Goal: Find specific page/section: Find specific page/section

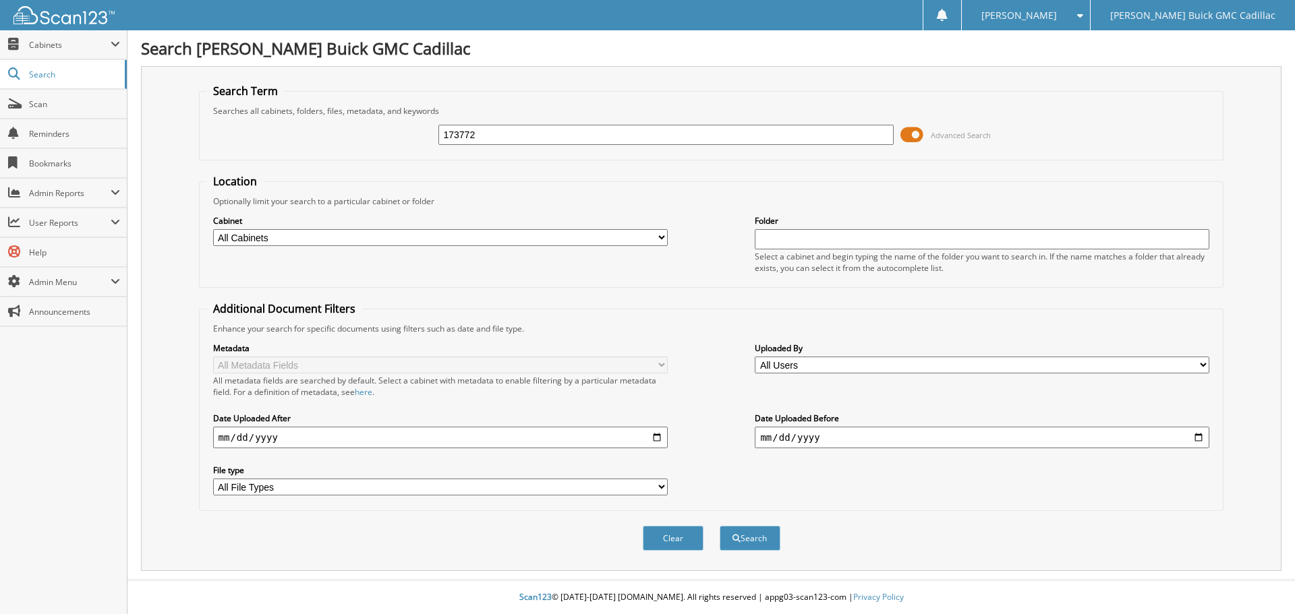
type input "173772"
click at [719, 526] on button "Search" at bounding box center [749, 538] width 61 height 25
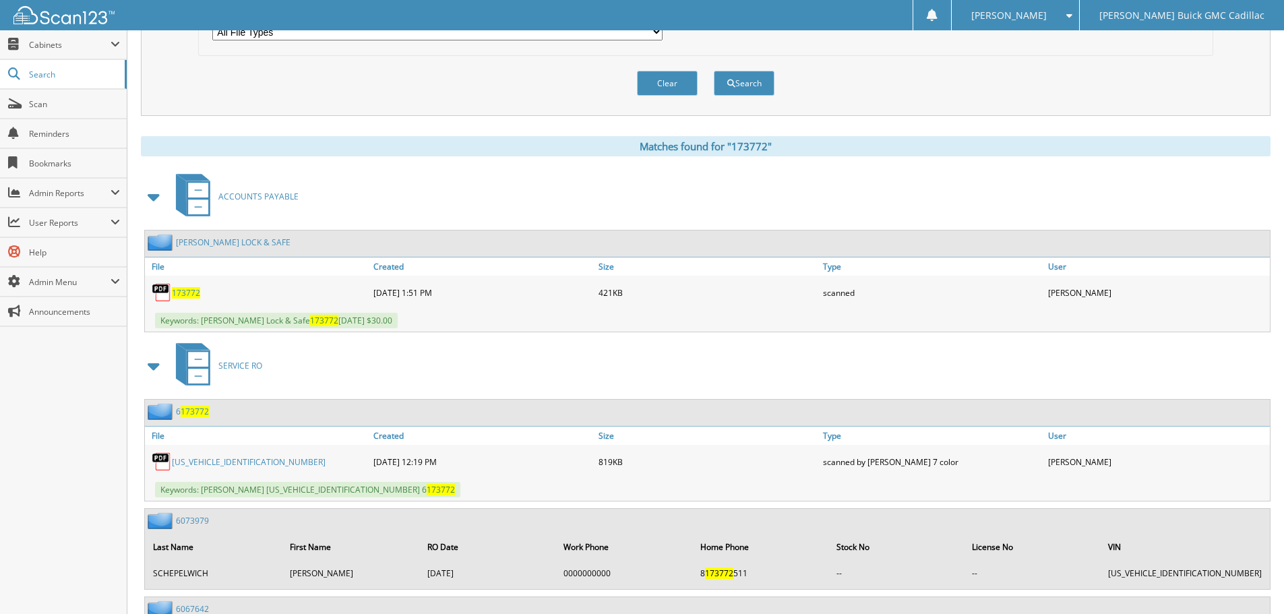
scroll to position [472, 0]
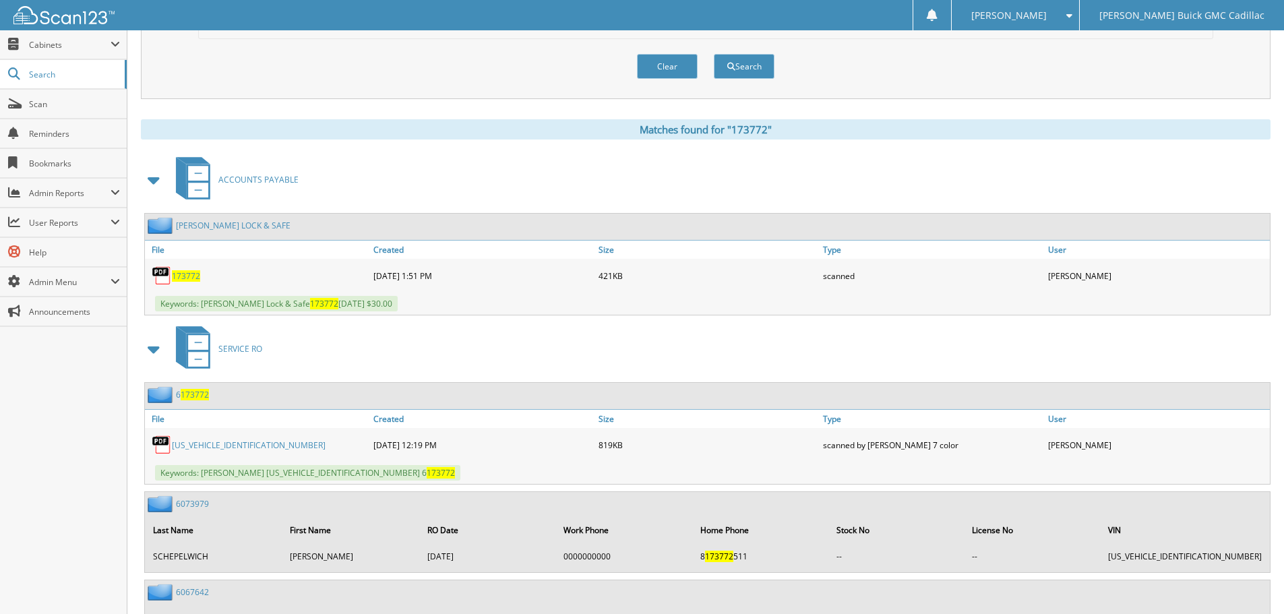
click at [188, 275] on span "173772" at bounding box center [186, 275] width 28 height 11
